Goal: Check status: Check status

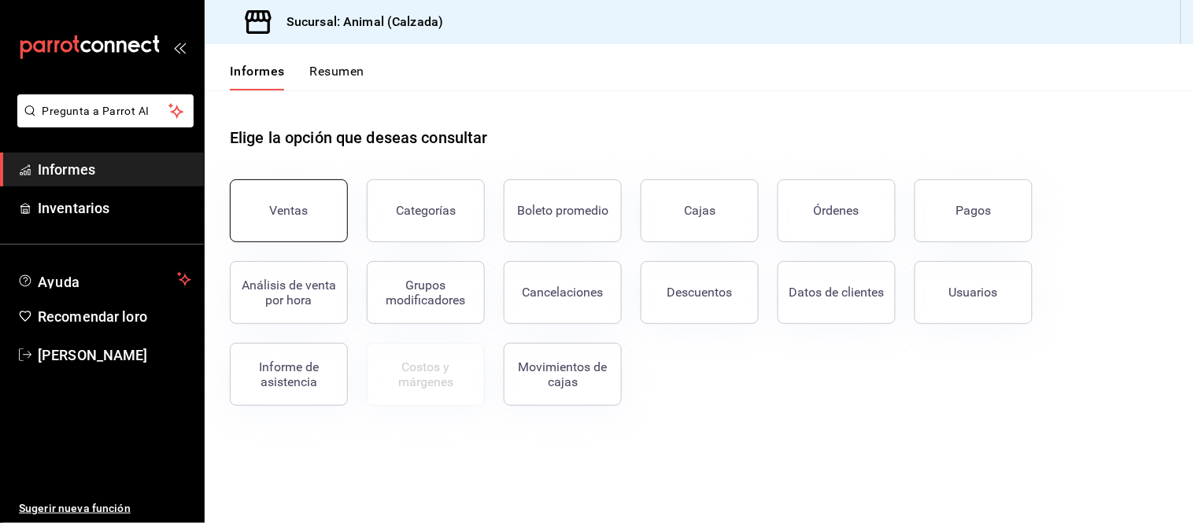
click at [305, 198] on button "Ventas" at bounding box center [289, 210] width 118 height 63
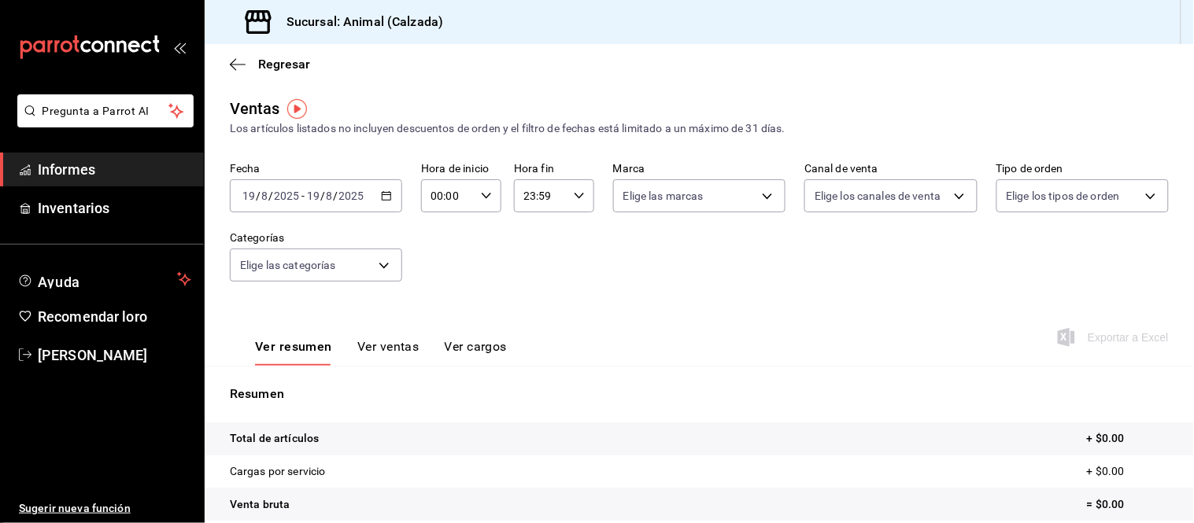
click at [316, 194] on input "19" at bounding box center [313, 196] width 14 height 13
click at [381, 199] on icon "button" at bounding box center [386, 195] width 11 height 11
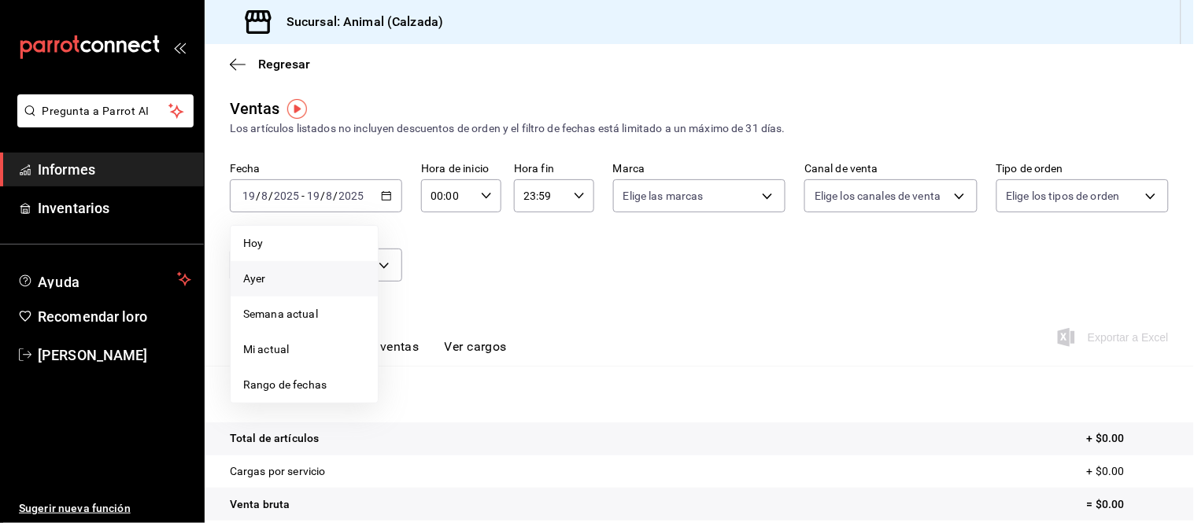
click at [295, 276] on span "Ayer" at bounding box center [304, 279] width 122 height 17
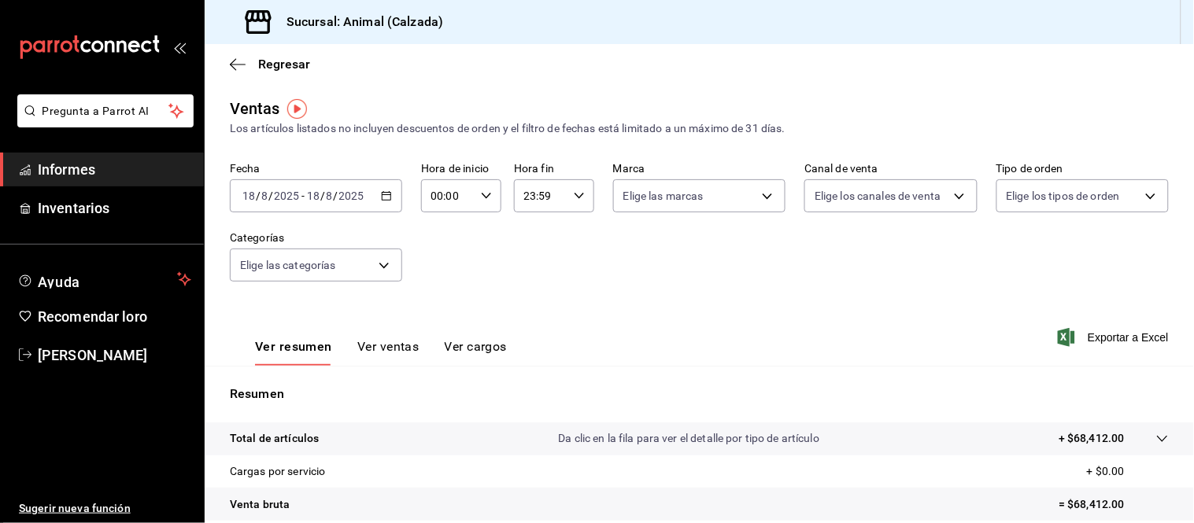
click at [387, 202] on div "[DATE] [DATE] - [DATE] [DATE]" at bounding box center [316, 195] width 172 height 33
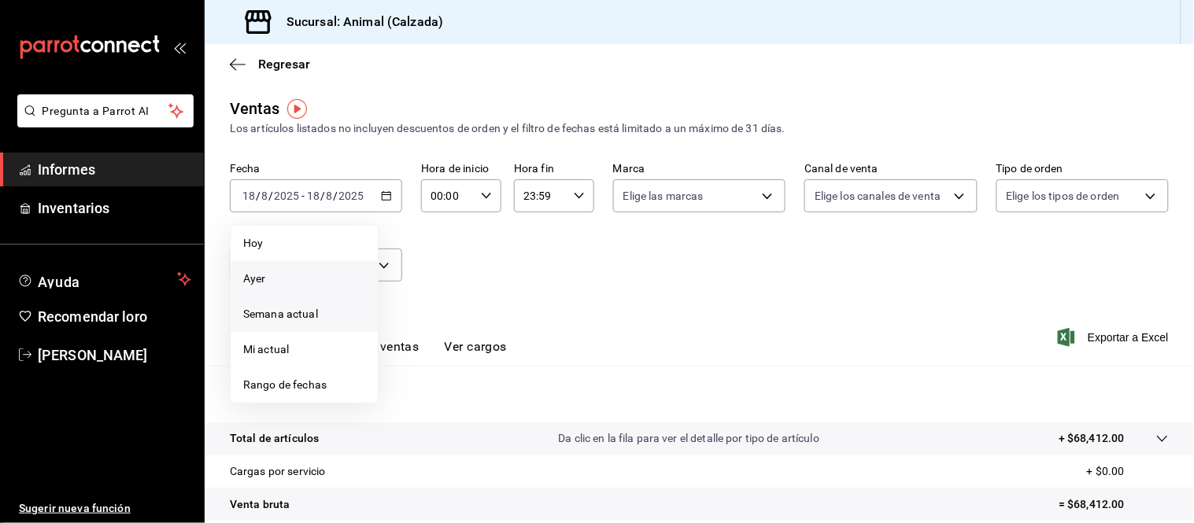
click at [308, 312] on font "Semana actual" at bounding box center [280, 314] width 75 height 13
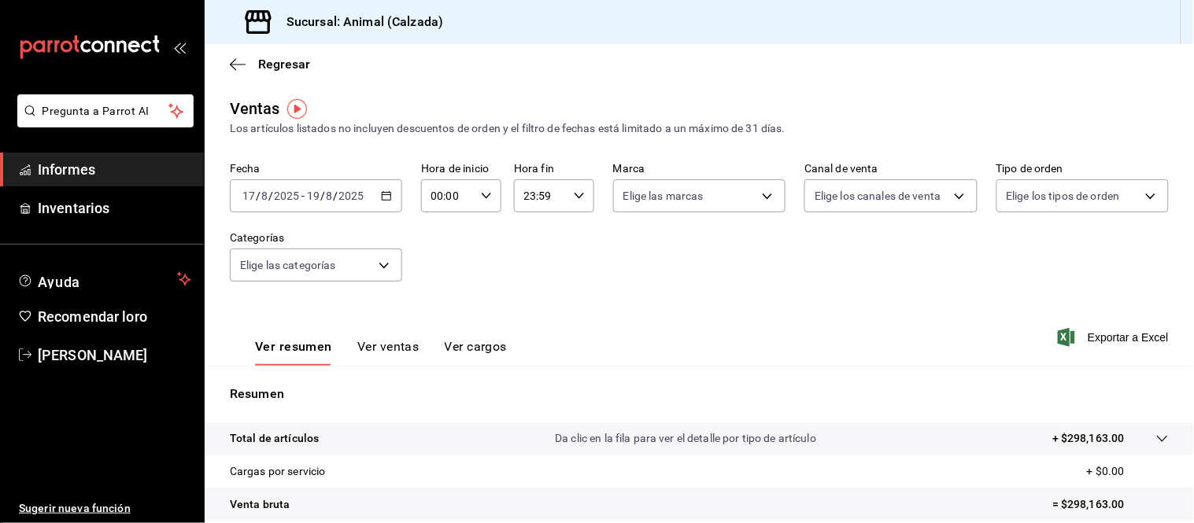
click at [387, 193] on \(Stroke\) "button" at bounding box center [386, 196] width 9 height 9
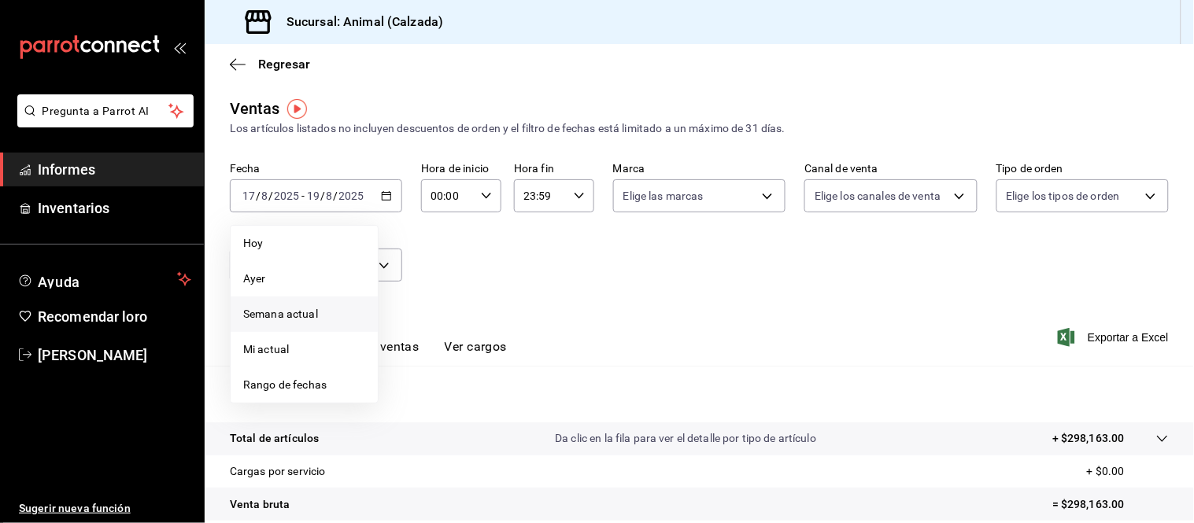
click at [308, 309] on font "Semana actual" at bounding box center [280, 314] width 75 height 13
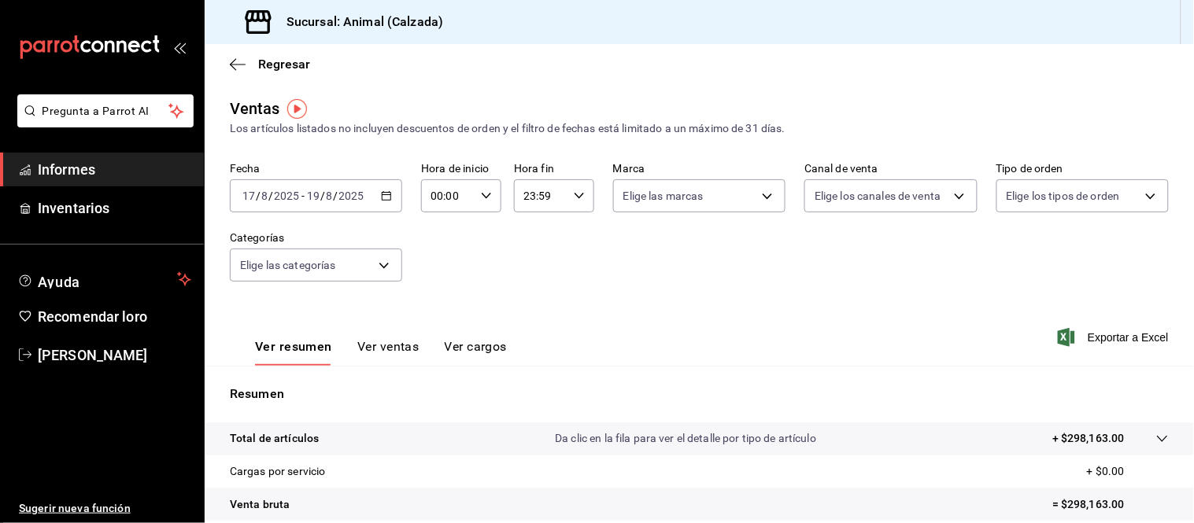
click at [661, 233] on div "Fecha [DATE] [DATE] - [DATE] [DATE] Hora de inicio 00:00 Hora de inicio Hora fi…" at bounding box center [699, 231] width 939 height 138
click at [386, 189] on div "[DATE] [DATE] - [DATE] [DATE]" at bounding box center [316, 195] width 172 height 33
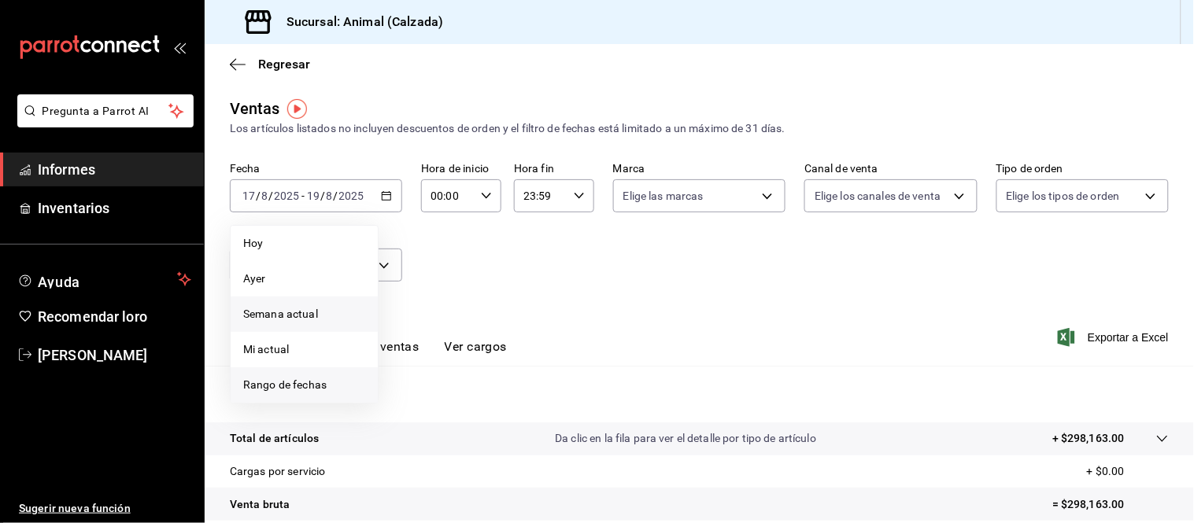
click at [350, 378] on span "Rango de fechas" at bounding box center [304, 385] width 122 height 17
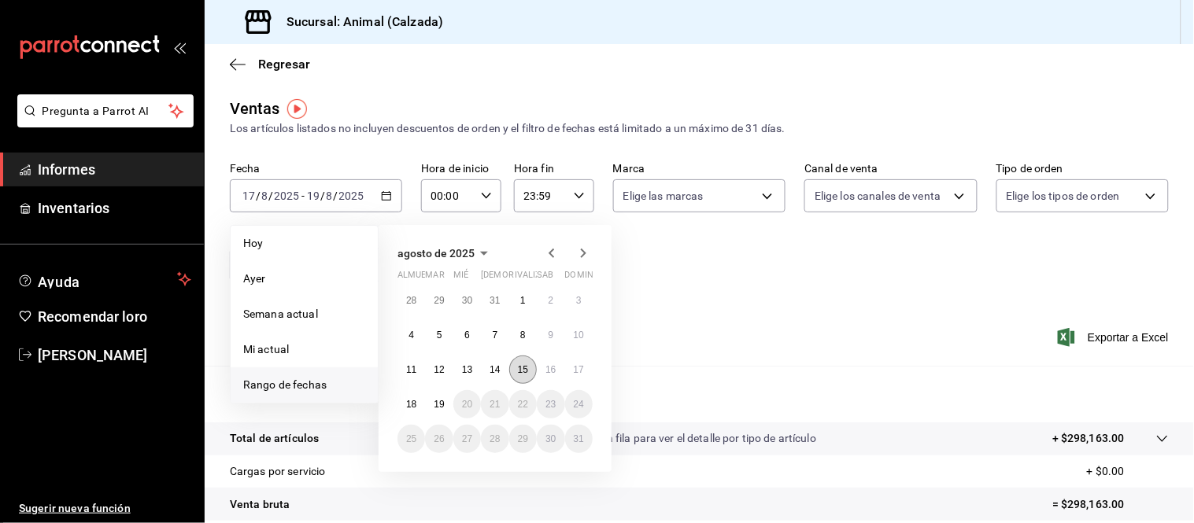
click at [524, 366] on font "15" at bounding box center [523, 369] width 10 height 11
click at [404, 367] on button "11" at bounding box center [411, 370] width 28 height 28
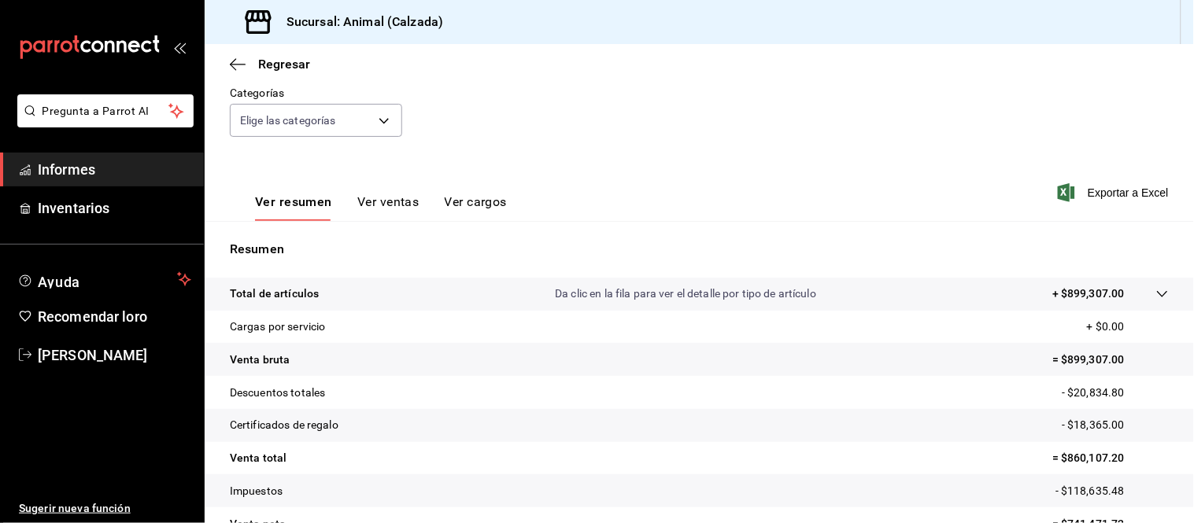
scroll to position [175, 0]
